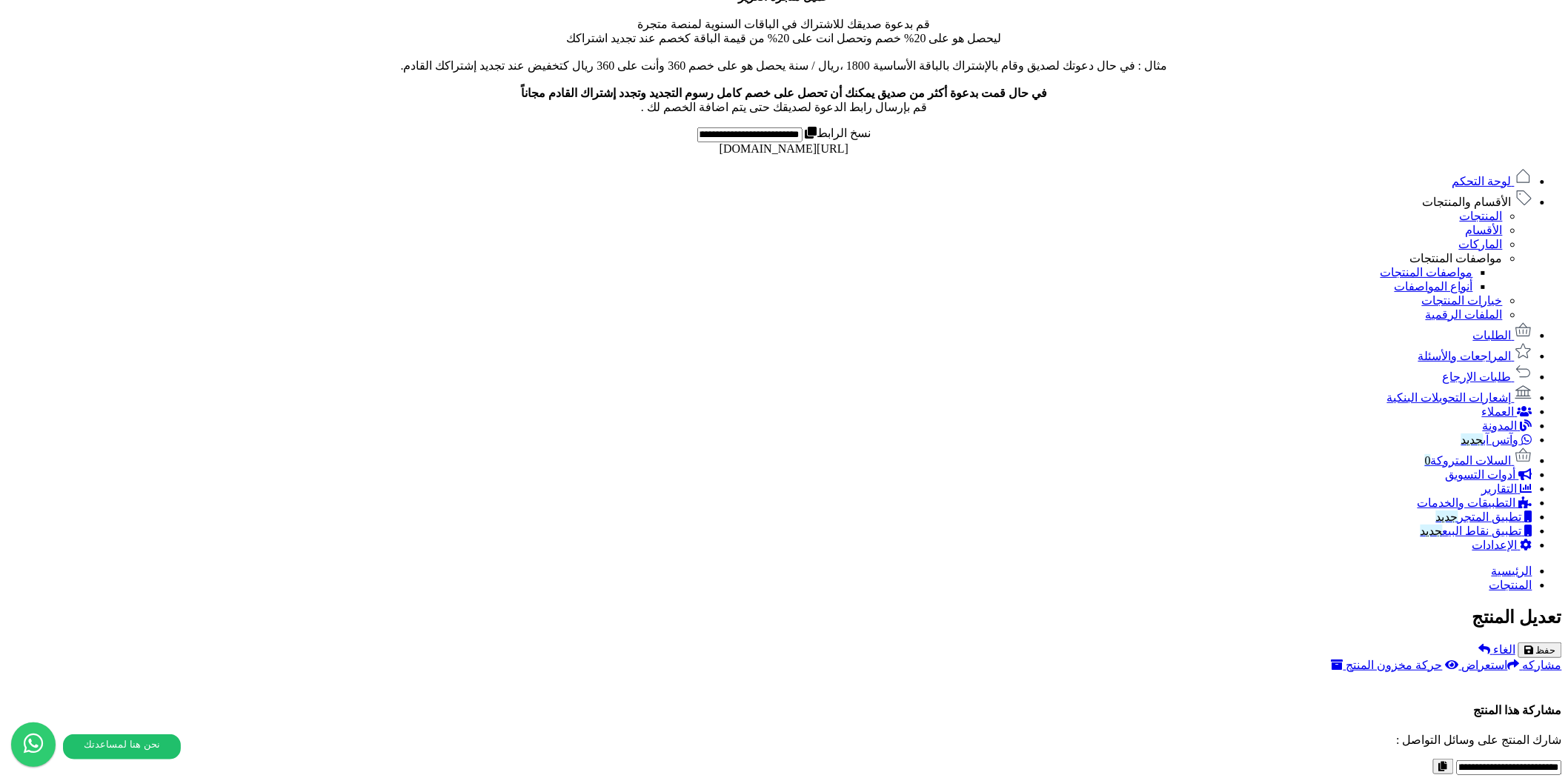
scroll to position [720, 0]
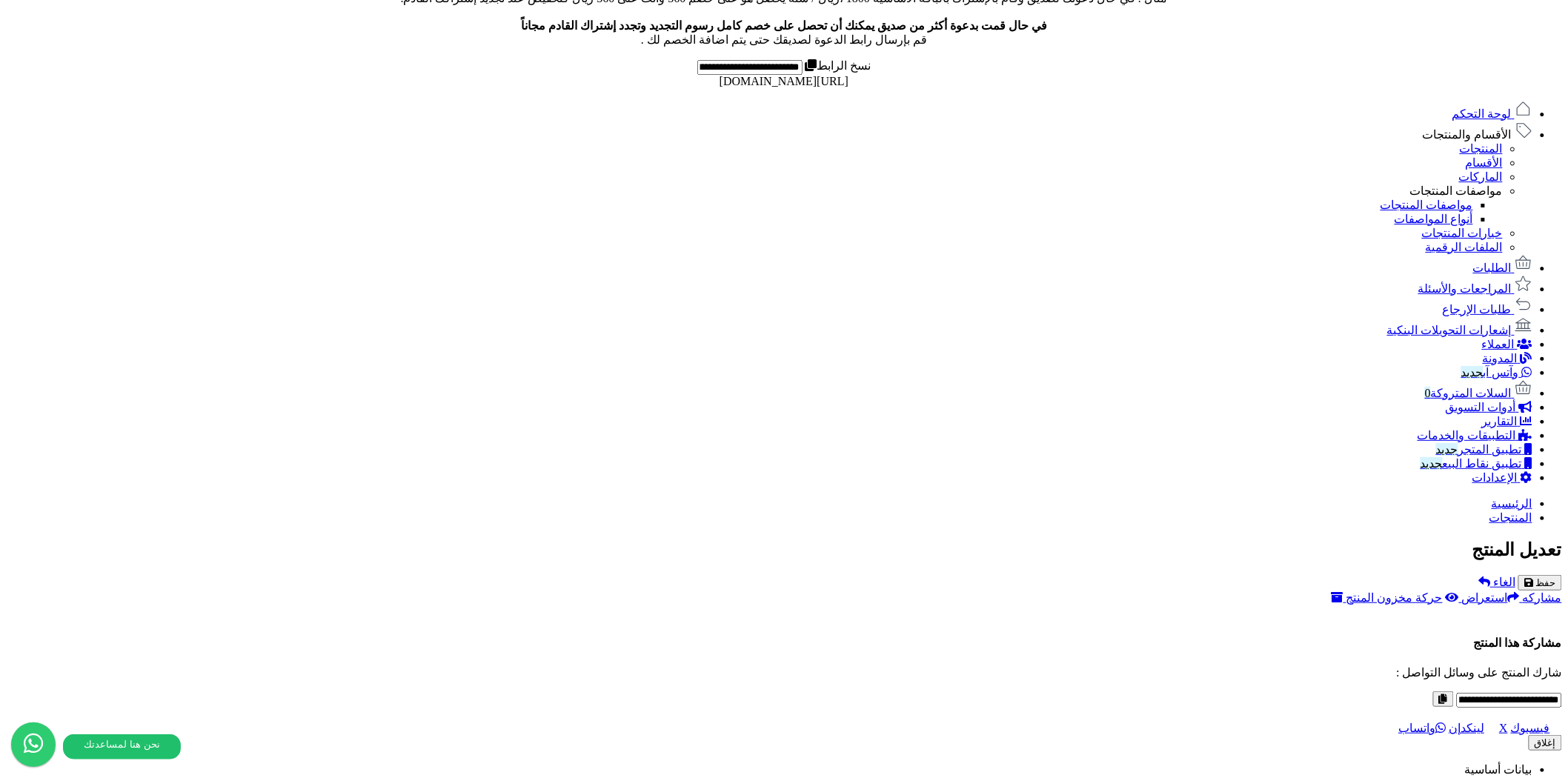
type input "**********"
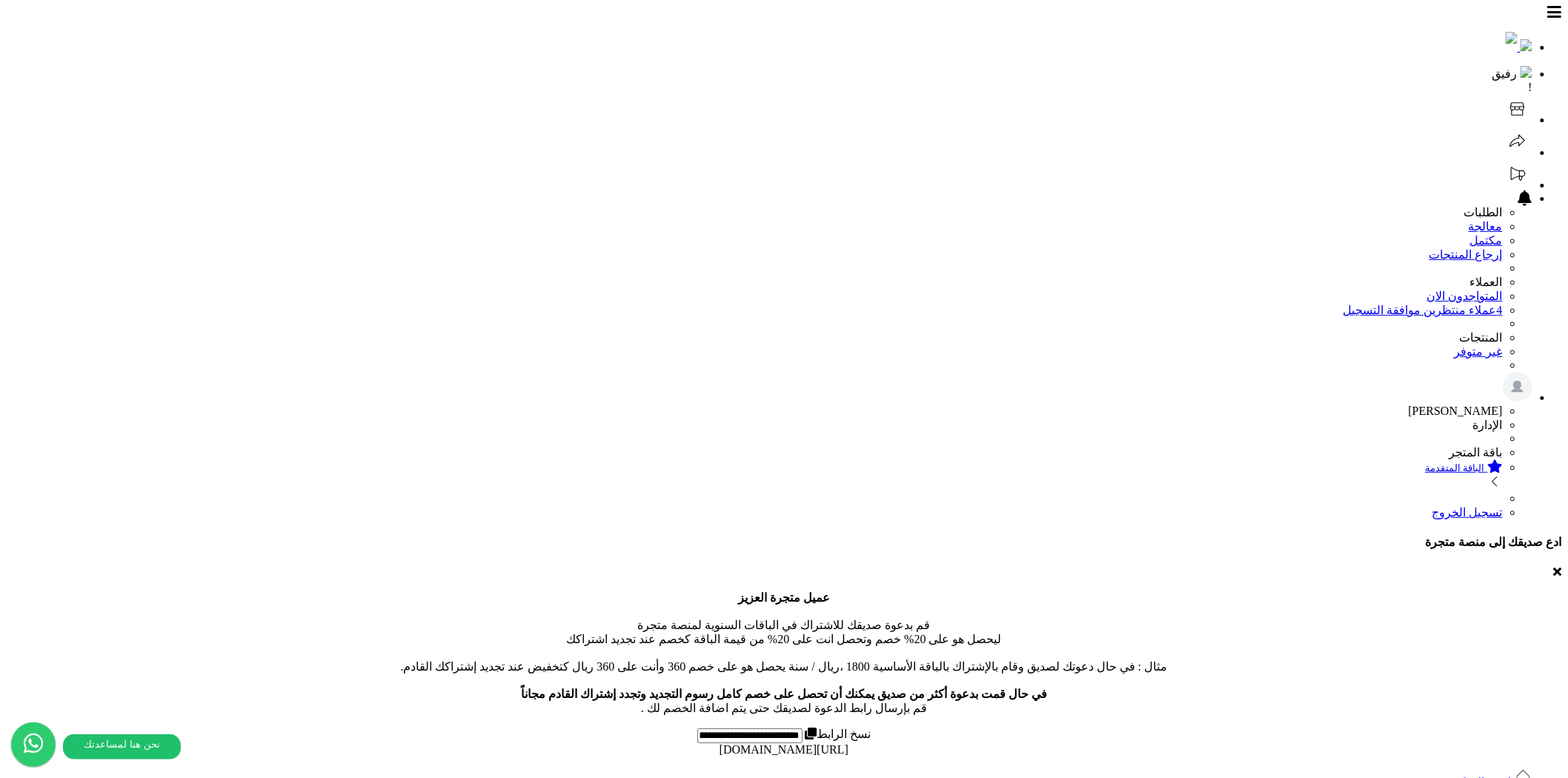
scroll to position [0, 0]
drag, startPoint x: 142, startPoint y: 142, endPoint x: 142, endPoint y: 134, distance: 8.0
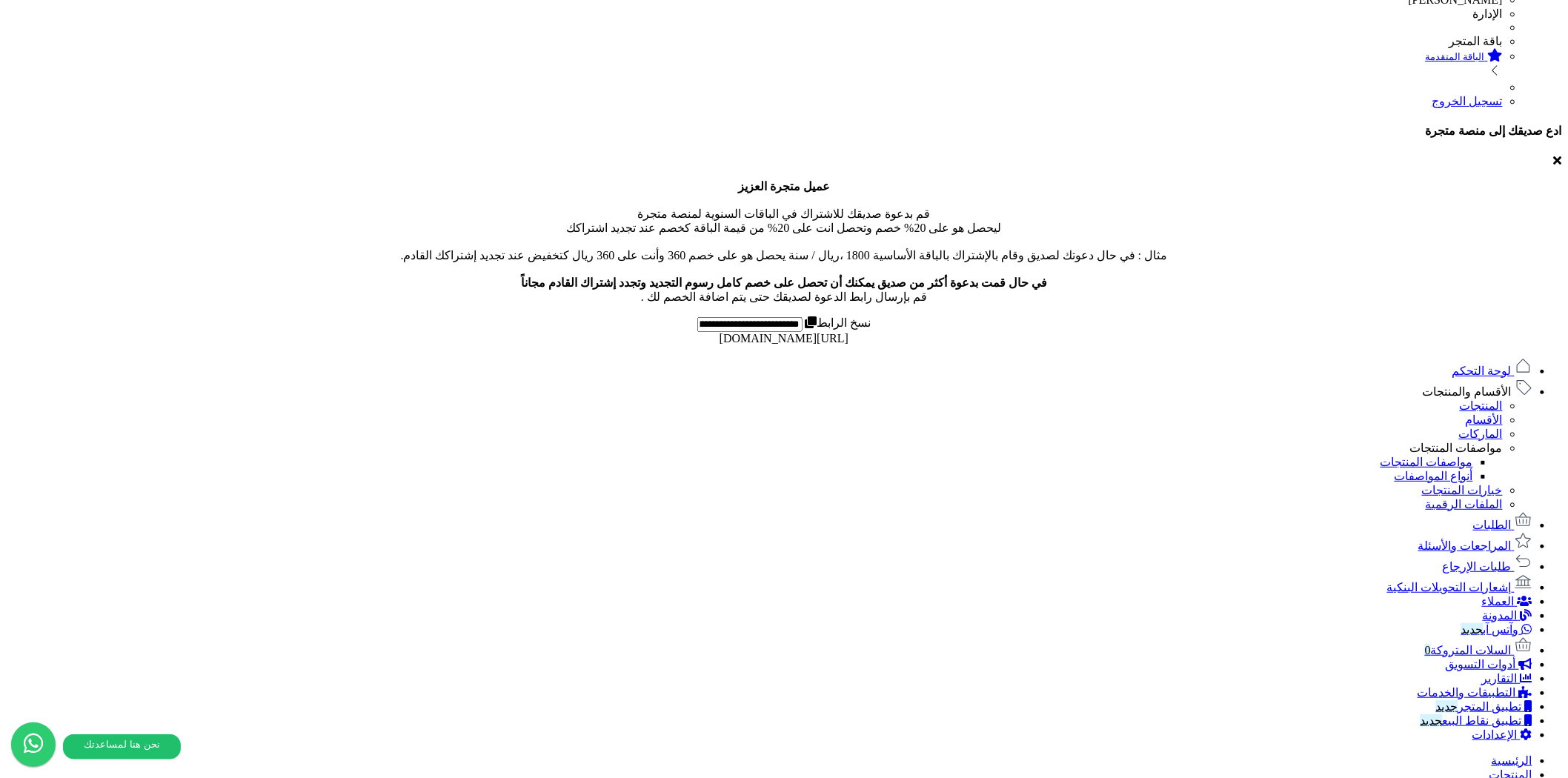
scroll to position [720, 0]
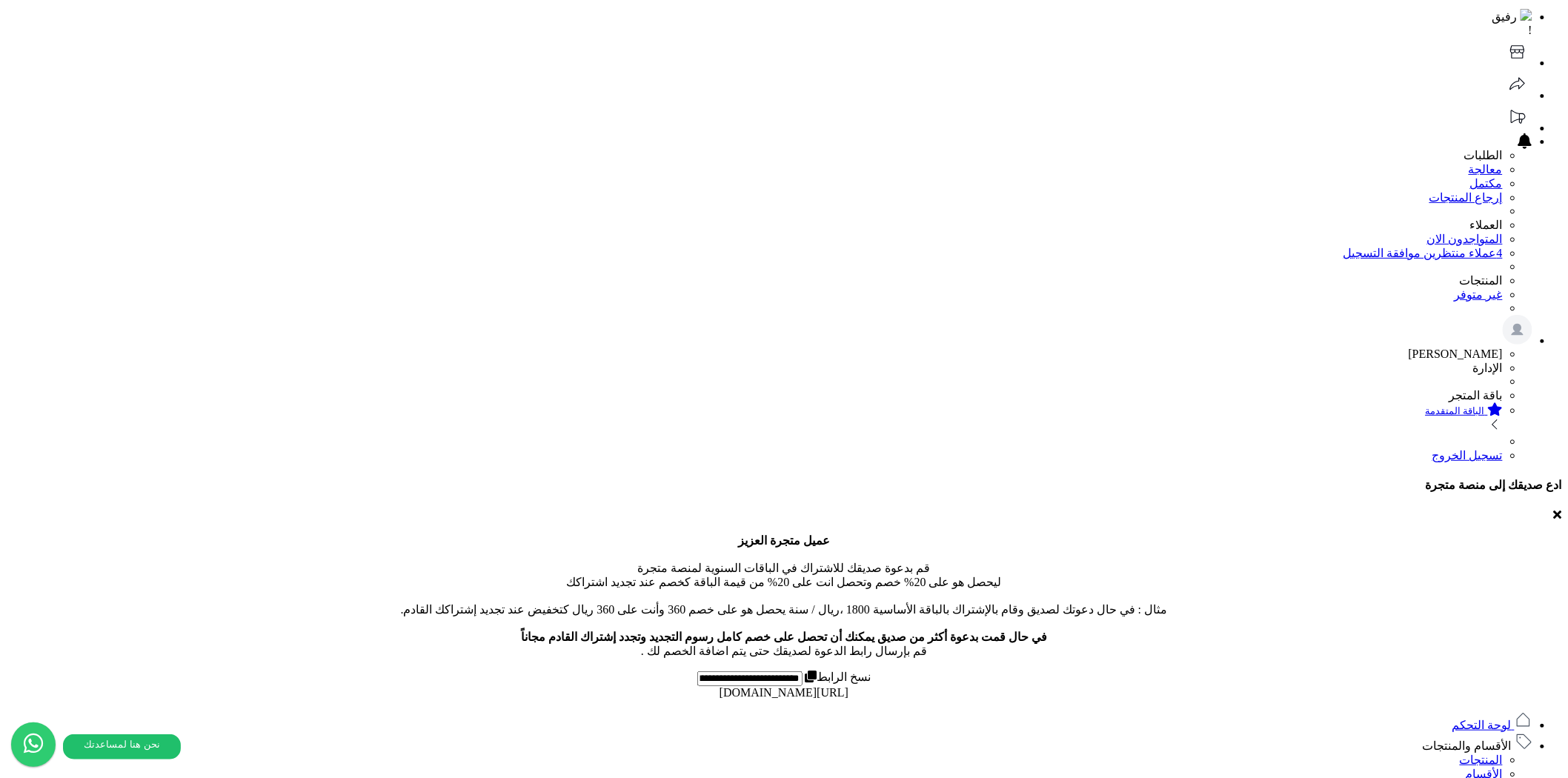
scroll to position [0, 0]
